Goal: Task Accomplishment & Management: Complete application form

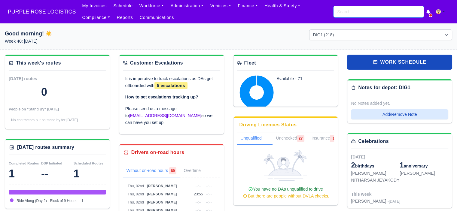
click at [349, 10] on input "search" at bounding box center [379, 11] width 90 height 11
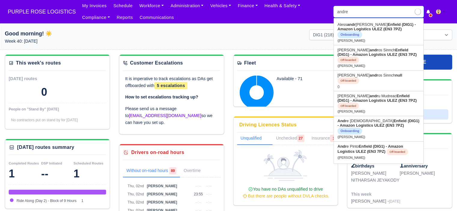
type input "andre"
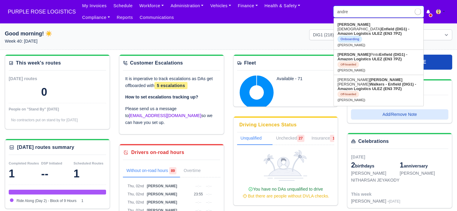
type input "andre Christian"
click at [373, 38] on link "Andre Christian Enfield (DIG1) - Amazon Logistics ULEZ (EN3 7PZ) Onboarding (An…" at bounding box center [379, 35] width 90 height 30
type input "Andre Christian"
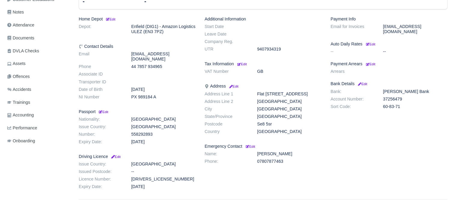
scroll to position [150, 0]
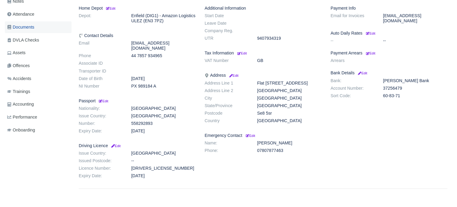
click at [32, 32] on link "Documents" at bounding box center [38, 27] width 67 height 12
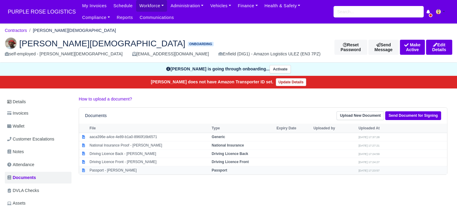
click at [222, 168] on strong "Passport" at bounding box center [219, 170] width 15 height 4
select select "passport"
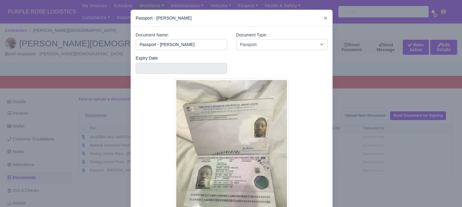
click at [327, 146] on div "Document Name: Passport - Andre Christian Document Type: -- Accounting Engageme…" at bounding box center [231, 130] width 201 height 207
click at [333, 122] on div at bounding box center [231, 103] width 462 height 207
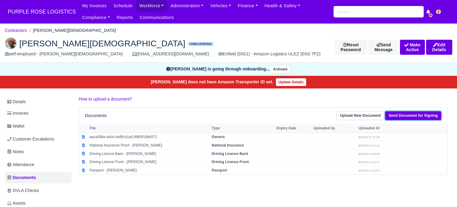
click at [408, 115] on link "Send Document for Signing" at bounding box center [413, 115] width 56 height 9
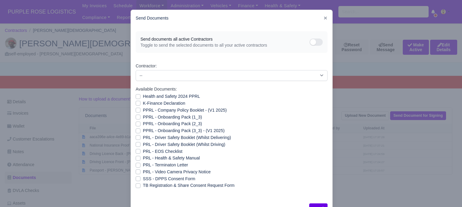
click at [143, 97] on label "Health and Safety 2024 PPRL" at bounding box center [171, 96] width 57 height 7
click at [136, 97] on input "Health and Safety 2024 PPRL" at bounding box center [138, 95] width 5 height 5
checkbox input "true"
drag, startPoint x: 137, startPoint y: 102, endPoint x: 137, endPoint y: 108, distance: 5.7
click at [143, 103] on label "K-Finance Declaration" at bounding box center [164, 103] width 42 height 7
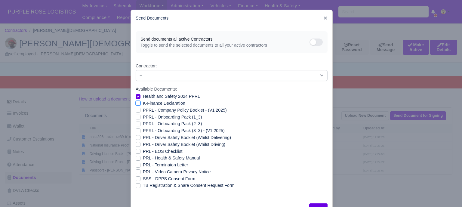
click at [137, 103] on input "K-Finance Declaration" at bounding box center [138, 102] width 5 height 5
checkbox input "true"
drag, startPoint x: 137, startPoint y: 109, endPoint x: 136, endPoint y: 114, distance: 4.9
click at [143, 110] on label "PPRL - Company Policy Booklet - (V1 2025)" at bounding box center [185, 110] width 84 height 7
click at [137, 110] on input "PPRL - Company Policy Booklet - (V1 2025)" at bounding box center [138, 109] width 5 height 5
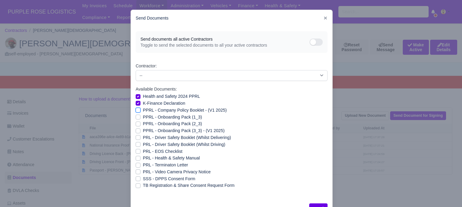
checkbox input "true"
click at [143, 116] on label "PPRL - Onboarding Pack (1_3)" at bounding box center [172, 117] width 59 height 7
click at [136, 116] on input "PPRL - Onboarding Pack (1_3)" at bounding box center [138, 116] width 5 height 5
checkbox input "true"
click at [143, 125] on label "PPRL - Onboarding Pack (2_3)" at bounding box center [172, 123] width 59 height 7
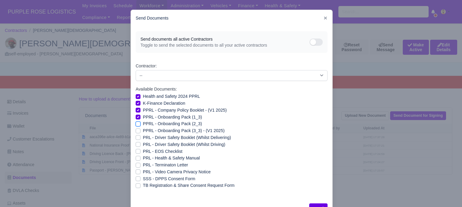
click at [136, 125] on input "PPRL - Onboarding Pack (2_3)" at bounding box center [138, 122] width 5 height 5
checkbox input "true"
click at [143, 131] on label "PPRL - Onboarding Pack (3_3) - (V1 2025)" at bounding box center [184, 130] width 82 height 7
click at [136, 131] on input "PPRL - Onboarding Pack (3_3) - (V1 2025)" at bounding box center [138, 129] width 5 height 5
checkbox input "true"
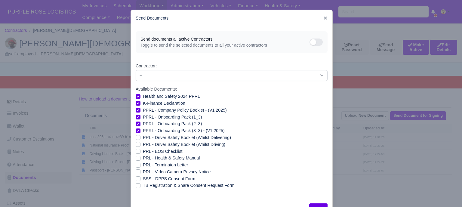
click at [143, 152] on label "PRL - EOS Checklist" at bounding box center [163, 151] width 40 height 7
click at [136, 152] on input "PRL - EOS Checklist" at bounding box center [138, 150] width 5 height 5
click at [143, 152] on label "PRL - EOS Checklist" at bounding box center [163, 151] width 40 height 7
click at [136, 152] on input "PRL - EOS Checklist" at bounding box center [138, 150] width 5 height 5
checkbox input "false"
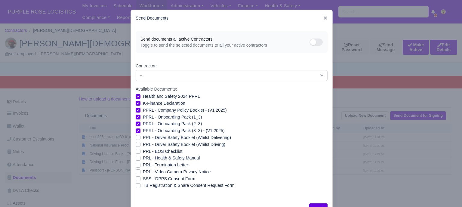
click at [143, 157] on label "PRL - Health & Safety Manual" at bounding box center [171, 158] width 57 height 7
click at [137, 157] on input "PRL - Health & Safety Manual" at bounding box center [138, 157] width 5 height 5
checkbox input "true"
click at [143, 172] on label "PRL - Video Camera Privacy Notice" at bounding box center [177, 171] width 68 height 7
click at [137, 172] on input "PRL - Video Camera Privacy Notice" at bounding box center [138, 170] width 5 height 5
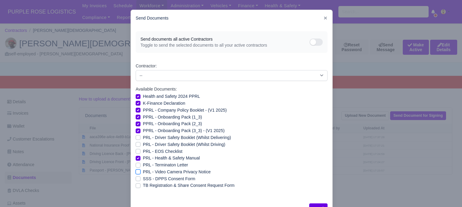
checkbox input "true"
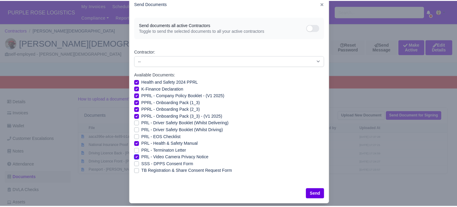
scroll to position [22, 0]
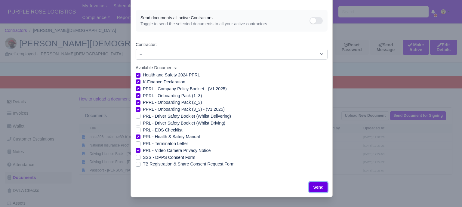
click at [314, 186] on button "Send" at bounding box center [318, 187] width 18 height 10
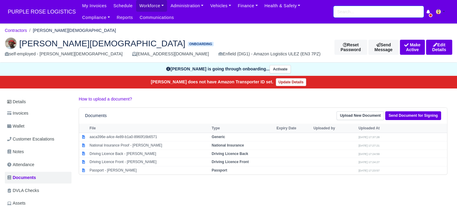
click at [352, 16] on input "search" at bounding box center [379, 11] width 90 height 11
type input "muha"
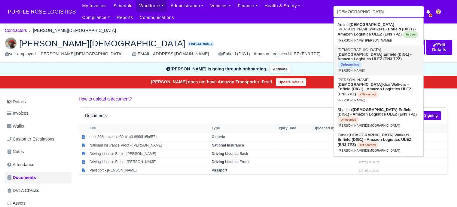
click at [376, 58] on link "Muhammad Islam Enfield (DIG1) - Amazon Logistics ULEZ (EN3 7PZ) Onboarding (Muh…" at bounding box center [379, 60] width 90 height 30
type input "[DEMOGRAPHIC_DATA][PERSON_NAME][DEMOGRAPHIC_DATA]"
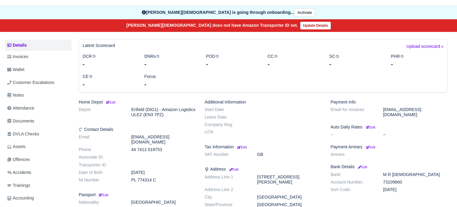
scroll to position [60, 0]
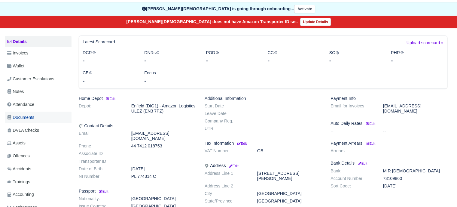
click at [40, 120] on link "Documents" at bounding box center [38, 118] width 67 height 12
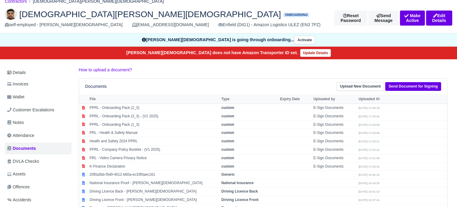
scroll to position [117, 0]
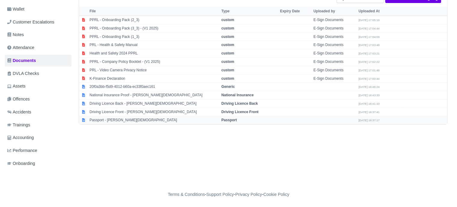
click at [230, 120] on strong "Passport" at bounding box center [229, 120] width 15 height 4
select select "passport"
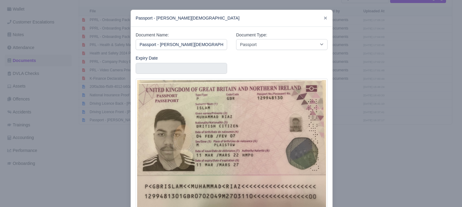
click at [358, 127] on div at bounding box center [231, 103] width 462 height 207
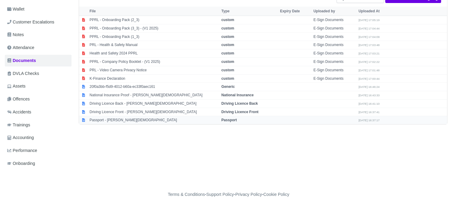
click at [229, 119] on strong "Passport" at bounding box center [229, 120] width 15 height 4
select select "passport"
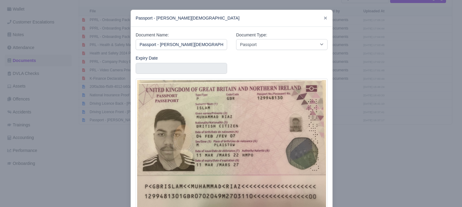
click at [350, 121] on div at bounding box center [231, 103] width 462 height 207
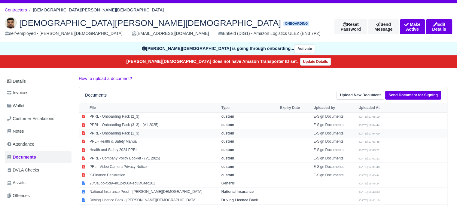
scroll to position [0, 0]
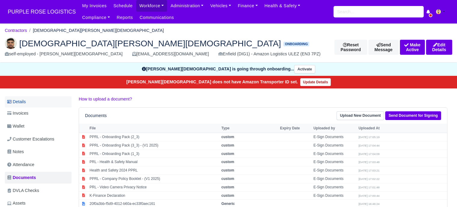
click at [19, 104] on link "Details" at bounding box center [38, 101] width 67 height 11
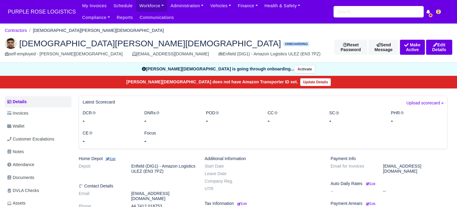
click at [115, 158] on small "Edit" at bounding box center [110, 159] width 10 height 4
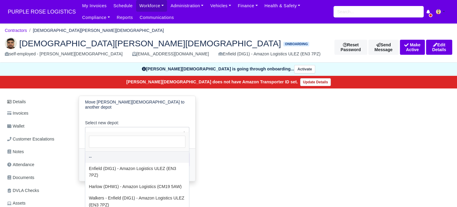
click at [125, 130] on span "--" at bounding box center [137, 132] width 104 height 8
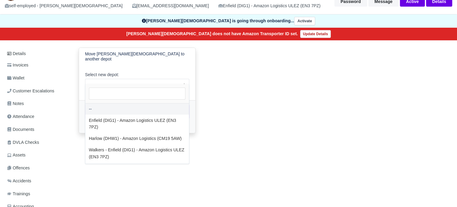
scroll to position [60, 0]
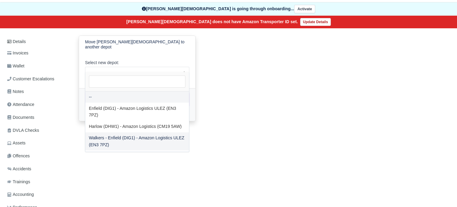
select select "5"
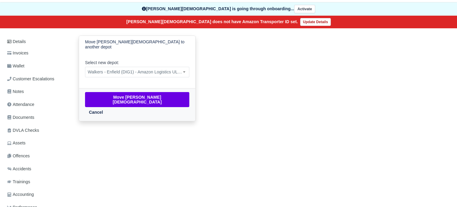
click at [111, 98] on div "Move [PERSON_NAME][DEMOGRAPHIC_DATA] Cancel" at bounding box center [137, 104] width 116 height 33
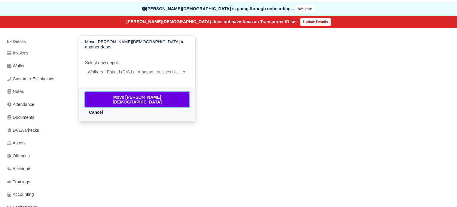
click at [112, 96] on button "Move [PERSON_NAME][DEMOGRAPHIC_DATA]" at bounding box center [137, 99] width 104 height 15
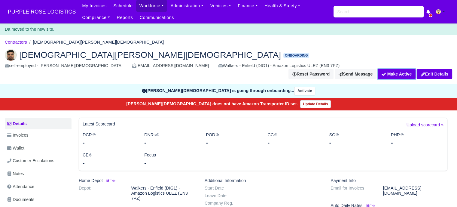
click at [394, 69] on button "Make Active" at bounding box center [397, 74] width 38 height 10
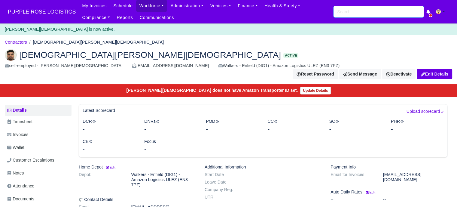
click at [352, 12] on input "search" at bounding box center [379, 11] width 90 height 11
type input "dancho"
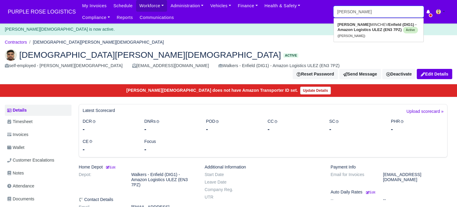
type input "dancho MINCHEV"
click at [360, 28] on strong "Enfield (DIG1) - Amazon Logistics ULEZ (EN3 7PZ)" at bounding box center [377, 27] width 79 height 10
type input "[PERSON_NAME]"
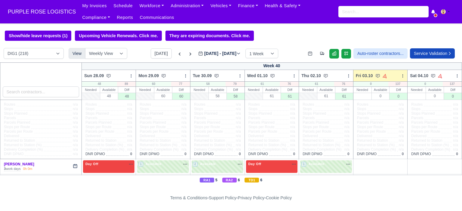
click at [58, 54] on select "DIG1 (218) DAK1 (1) GIMD (80)" at bounding box center [34, 53] width 60 height 11
select select "5"
click at [4, 49] on select "DIG1 (218) DAK1 (1) GIMD (80)" at bounding box center [34, 53] width 60 height 11
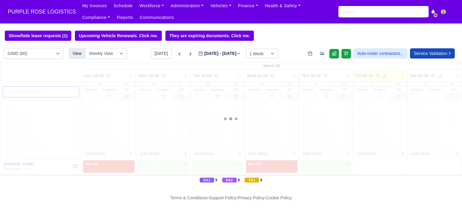
click at [47, 94] on input "search" at bounding box center [41, 92] width 76 height 11
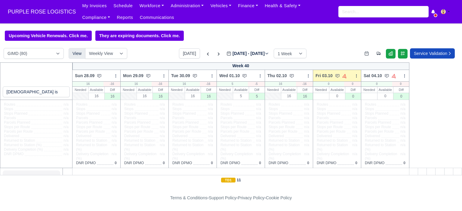
click at [18, 93] on input "muhhamed is" at bounding box center [36, 92] width 67 height 11
click at [50, 96] on input "muhammed is" at bounding box center [36, 92] width 67 height 11
type input "m"
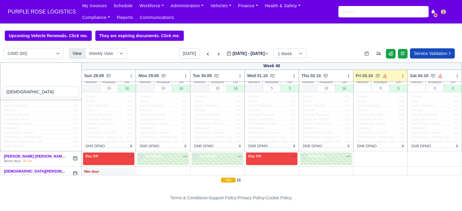
scroll to position [14, 0]
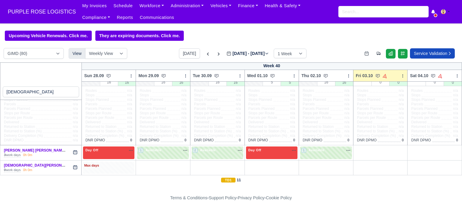
type input "islam"
click at [124, 167] on div "Max days" at bounding box center [108, 165] width 49 height 5
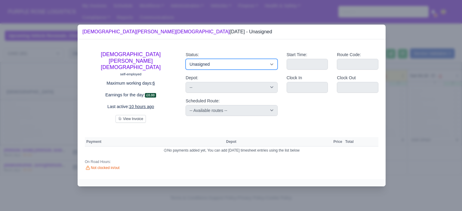
click at [242, 65] on select "Available Day Off Stand By Holiday Other Depot In Office OSM Ridealong Nursery …" at bounding box center [231, 64] width 92 height 11
select select "Day Off"
click at [185, 60] on select "Available Day Off Stand By Holiday Other Depot In Office OSM Ridealong Nursery …" at bounding box center [231, 64] width 92 height 11
select select
select select "na"
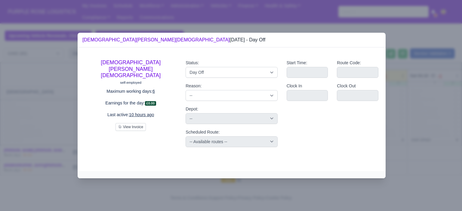
drag, startPoint x: 412, startPoint y: 90, endPoint x: 255, endPoint y: 130, distance: 161.9
click at [410, 90] on div at bounding box center [231, 105] width 462 height 211
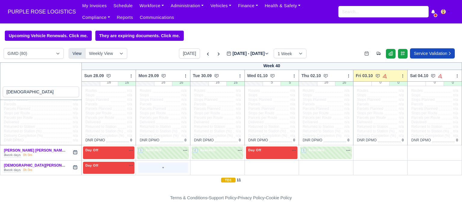
click at [154, 163] on div "+" at bounding box center [163, 168] width 52 height 12
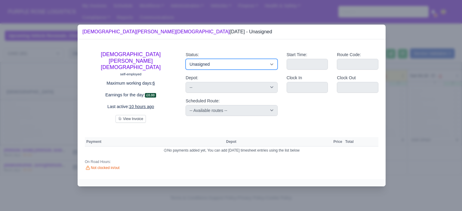
drag, startPoint x: 227, startPoint y: 66, endPoint x: 229, endPoint y: 69, distance: 3.4
click at [227, 66] on select "Available Day Off Stand By Holiday Other Depot In Office OSM Ridealong Nursery …" at bounding box center [231, 64] width 92 height 11
select select "Day Off"
click at [185, 60] on select "Available Day Off Stand By Holiday Other Depot In Office OSM Ridealong Nursery …" at bounding box center [231, 64] width 92 height 11
select select
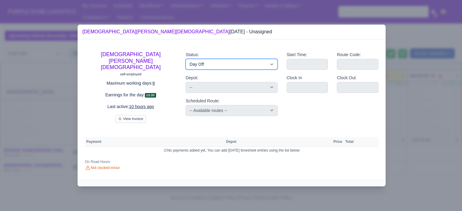
select select "na"
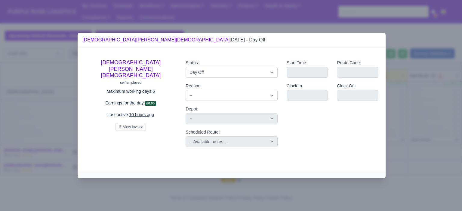
drag, startPoint x: 403, startPoint y: 92, endPoint x: 355, endPoint y: 118, distance: 55.3
click at [402, 93] on div at bounding box center [231, 105] width 462 height 211
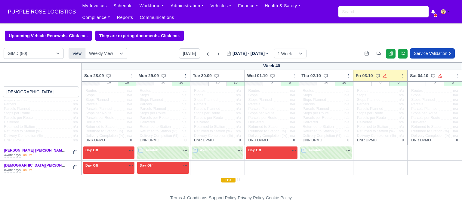
click at [214, 162] on td "+" at bounding box center [217, 168] width 54 height 15
click at [213, 165] on div "+" at bounding box center [217, 168] width 49 height 10
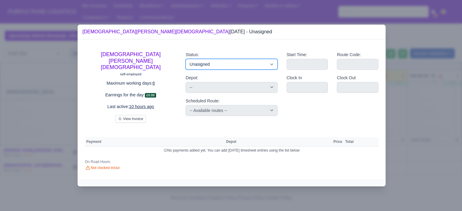
click at [222, 63] on select "Available Day Off Stand By Holiday Other Depot In Office OSM Ridealong Nursery …" at bounding box center [231, 64] width 92 height 11
select select "Day Off"
click at [185, 60] on select "Available Day Off Stand By Holiday Other Depot In Office OSM Ridealong Nursery …" at bounding box center [231, 64] width 92 height 11
select select
select select "na"
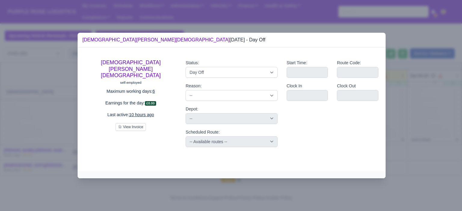
click at [398, 89] on div at bounding box center [231, 105] width 462 height 211
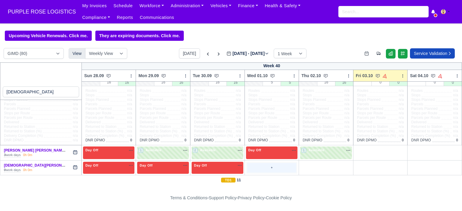
click at [262, 167] on div "+" at bounding box center [271, 168] width 49 height 10
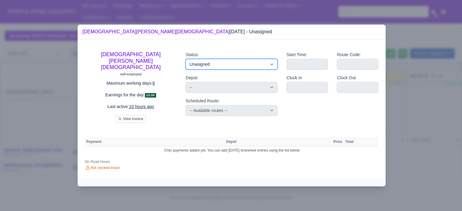
click at [252, 68] on select "Available Day Off Stand By Holiday Other Depot In Office OSM Ridealong Nursery …" at bounding box center [231, 64] width 92 height 11
select select "Day Off"
click at [185, 60] on select "Available Day Off Stand By Holiday Other Depot In Office OSM Ridealong Nursery …" at bounding box center [231, 64] width 92 height 11
select select
select select "na"
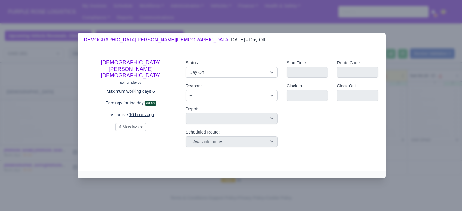
click at [428, 114] on div at bounding box center [231, 105] width 462 height 211
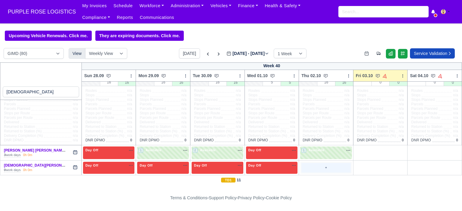
click at [322, 168] on div "+" at bounding box center [325, 168] width 49 height 10
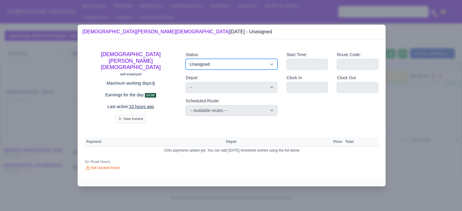
click at [210, 69] on select "Available Day Off Stand By Holiday Other Depot In Office OSM Ridealong Nursery …" at bounding box center [231, 64] width 92 height 11
select select "Training"
click at [185, 60] on select "Available Day Off Stand By Holiday Other Depot In Office OSM Ridealong Nursery …" at bounding box center [231, 64] width 92 height 11
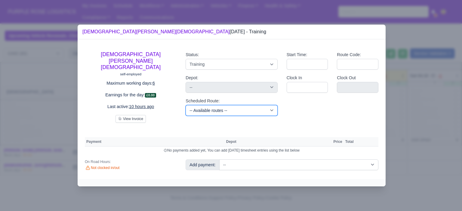
click at [253, 115] on select "-- Available routes -- Standard Parcel - Block of 6 Hours - (SD6) AmFlex RTS Ve…" at bounding box center [231, 110] width 92 height 11
select select "9"
click at [185, 106] on select "-- Available routes -- Standard Parcel - Block of 6 Hours - (SD6) AmFlex RTS Ve…" at bounding box center [231, 110] width 92 height 11
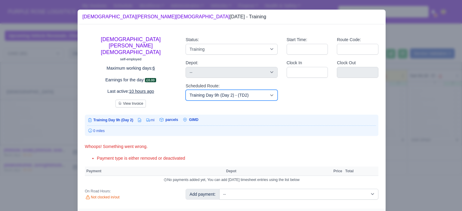
click at [226, 98] on select "-- Available routes -- Standard Parcel - Block of 6 Hours - (SD6) AmFlex RTS Ve…" at bounding box center [231, 95] width 92 height 11
select select "6"
click at [185, 90] on select "-- Available routes -- Standard Parcel - Block of 6 Hours - (SD6) AmFlex RTS Ve…" at bounding box center [231, 95] width 92 height 11
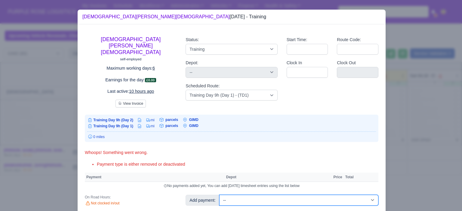
click at [260, 198] on select "-- Additional Hour Support (£14.50) Additional Hour Support (Walkers) (£13.50) …" at bounding box center [298, 200] width 159 height 11
select select "85"
click at [219, 195] on select "-- Additional Hour Support (£14.50) Additional Hour Support (Walkers) (£13.50) …" at bounding box center [298, 200] width 159 height 11
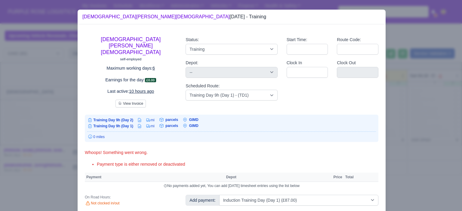
select select "5"
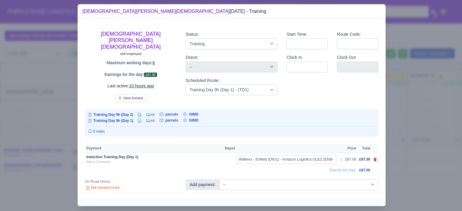
scroll to position [8, 0]
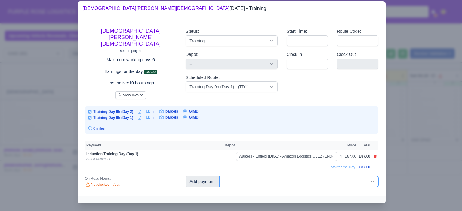
click at [283, 178] on select "-- Additional Hour Support (£14.50) Additional Hour Support (Walkers) (£13.50) …" at bounding box center [298, 181] width 159 height 11
select select "104"
click at [219, 176] on select "-- Additional Hour Support (£14.50) Additional Hour Support (Walkers) (£13.50) …" at bounding box center [298, 181] width 159 height 11
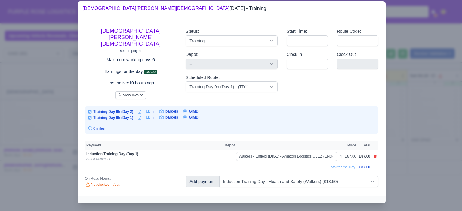
select select "5"
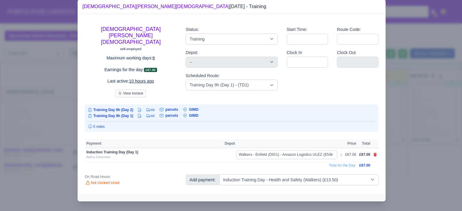
select select "5"
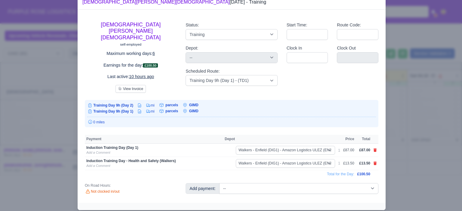
click at [409, 153] on div at bounding box center [231, 105] width 462 height 211
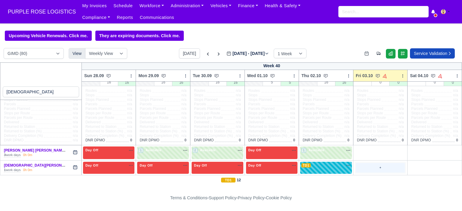
click at [373, 164] on div "+" at bounding box center [380, 168] width 49 height 10
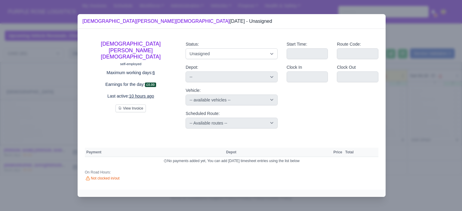
scroll to position [0, 0]
click at [258, 56] on select "Available Day Off Stand By Holiday Other Depot In Office OSM Ridealong Nursery …" at bounding box center [231, 53] width 92 height 11
select select "Day Off"
click at [185, 48] on select "Available Day Off Stand By Holiday Other Depot In Office OSM Ridealong Nursery …" at bounding box center [231, 53] width 92 height 11
select select "na"
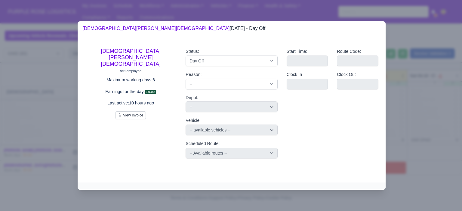
click at [424, 78] on div at bounding box center [231, 105] width 462 height 211
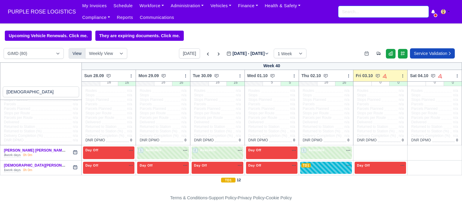
click at [342, 13] on input "search" at bounding box center [383, 11] width 90 height 11
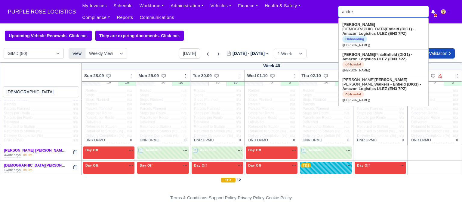
type input "andre c"
type input "andre christi"
type input "andre christian"
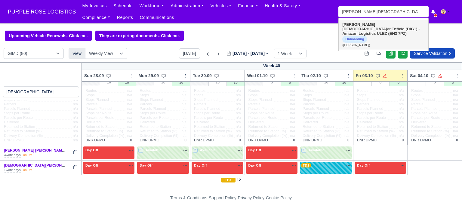
click at [366, 28] on strong "Enfield (DIG1) - Amazon Logistics ULEZ (EN3 7PZ)" at bounding box center [380, 31] width 77 height 9
type input "Andre Christian"
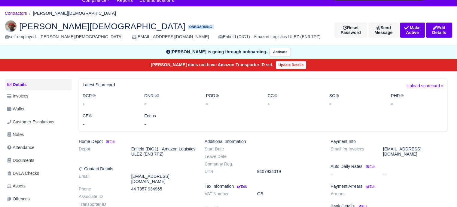
scroll to position [90, 0]
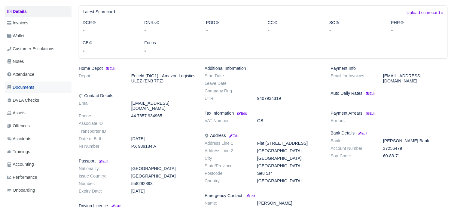
click at [39, 89] on link "Documents" at bounding box center [38, 87] width 67 height 12
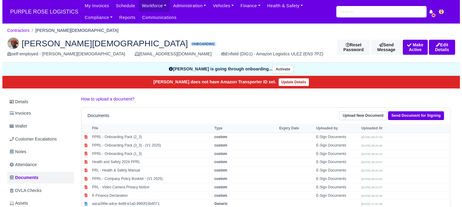
scroll to position [60, 0]
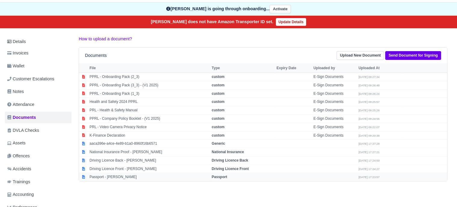
click at [219, 175] on strong "Passport" at bounding box center [219, 177] width 15 height 4
select select "passport"
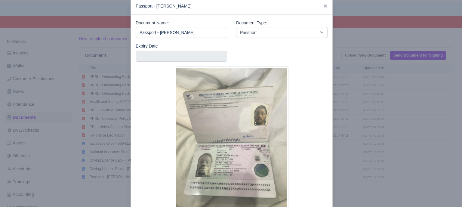
scroll to position [30, 0]
